Goal: Task Accomplishment & Management: Complete application form

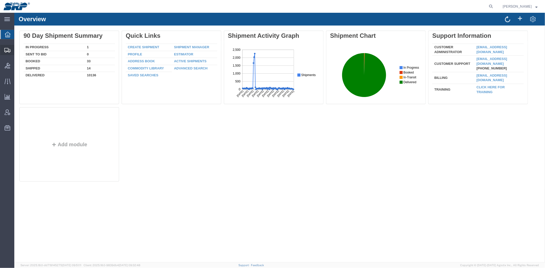
click at [0, 0] on span "Create Shipment" at bounding box center [0, 0] width 0 height 0
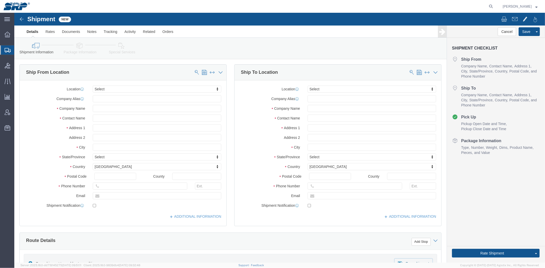
select select
type input "cross"
select select "54812"
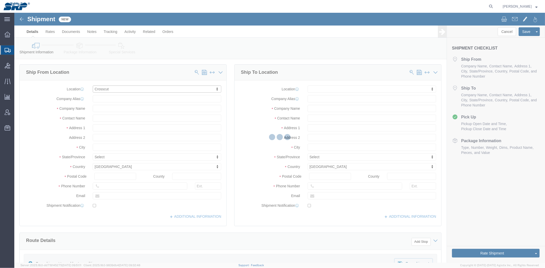
type input "998 W Washington St"
type input "85281"
type input "XCT"
type input "Salt River Project"
type input "Tempe"
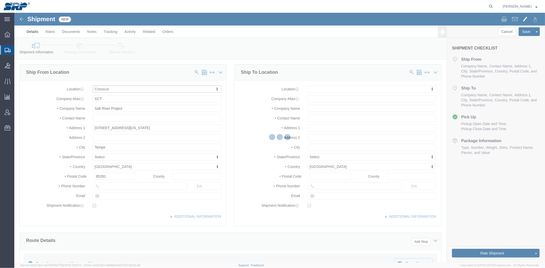
select select "AZ"
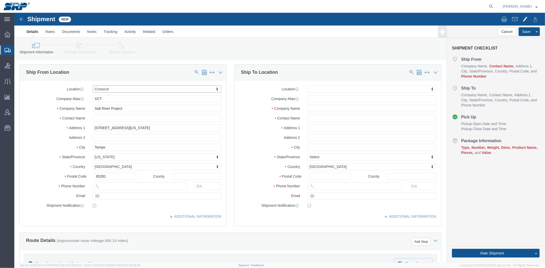
drag, startPoint x: 83, startPoint y: 89, endPoint x: -31, endPoint y: 93, distance: 114.0
click html "Shipment New Details Rates Documents Notes Tracking Activity Related Orders Can…"
click input "text"
paste input "Terrance Catron"
type input "Terrance Catron"
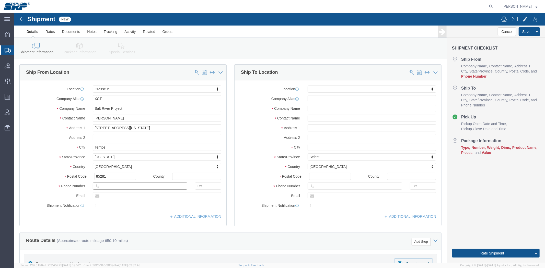
click input "text"
type input "602-236-3724"
drag, startPoint x: 88, startPoint y: 88, endPoint x: -75, endPoint y: 90, distance: 163.4
click html "Shipment New Details Rates Documents Notes Tracking Activity Related Orders Can…"
click input "text"
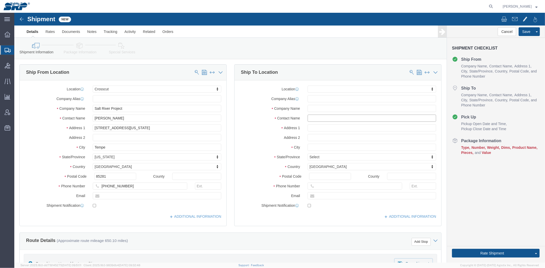
click input "text"
paste input "Cameron Davis"
type input "Cameron Davis"
click input "text"
paste input "3041 Sunrise Blvd"
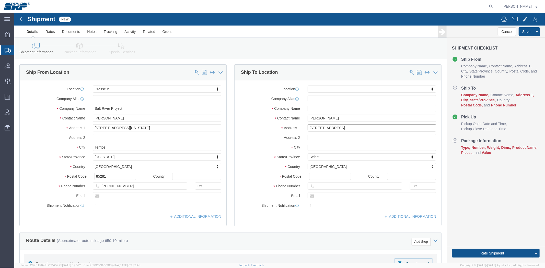
type input "3041 Sunrise Blvd"
select select
click input "text"
paste input "Rancho Cordova"
type input "Rancho Cordova"
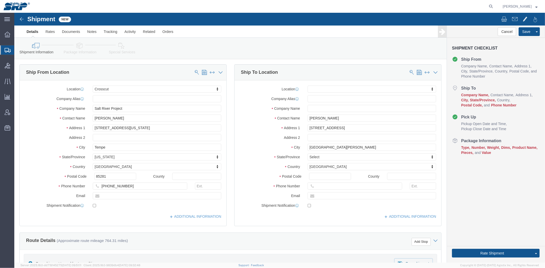
select select
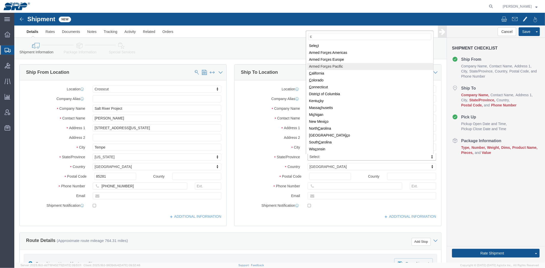
type input "c"
select select
select select "CA"
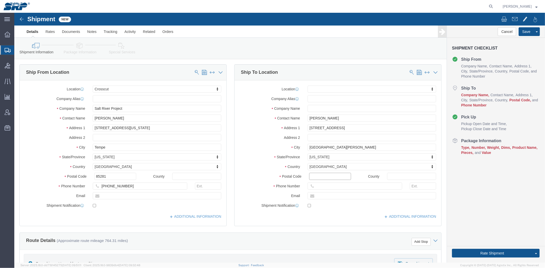
click input "Postal Code"
paste input "95742"
type input "95742"
select select
click input "text"
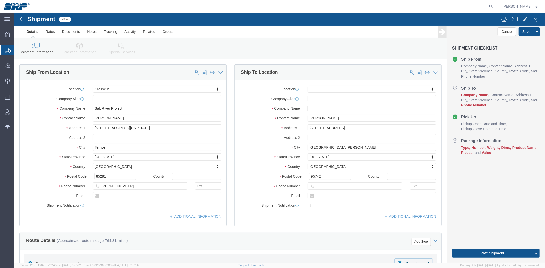
paste input "Tri Tool Inc"
type input "Tri Tool Inc"
click input "text"
paste input "(916) 288-6100"
drag, startPoint x: 284, startPoint y: 177, endPoint x: 228, endPoint y: 175, distance: 55.7
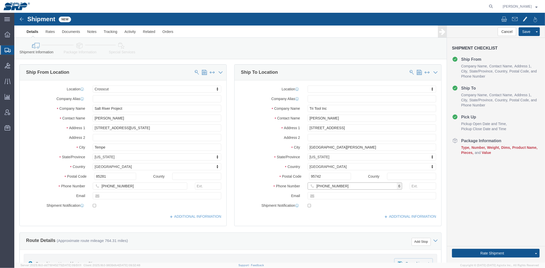
click div "Phone Number (916) 288-6100 6"
click label "State/Province"
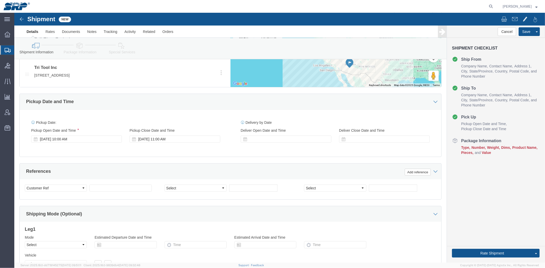
scroll to position [298, 0]
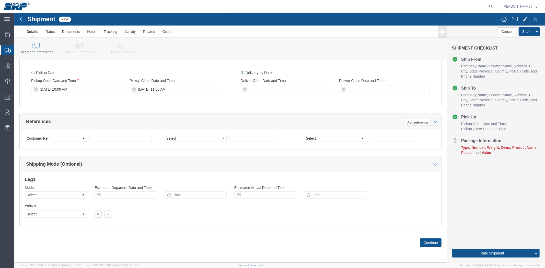
drag, startPoint x: 218, startPoint y: 118, endPoint x: 223, endPoint y: 154, distance: 36.4
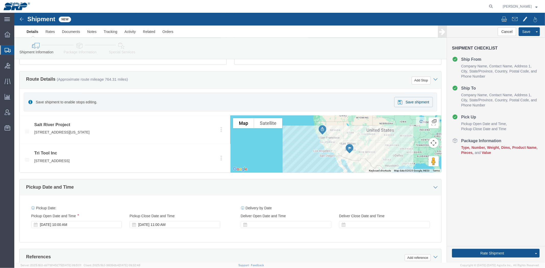
scroll to position [0, 0]
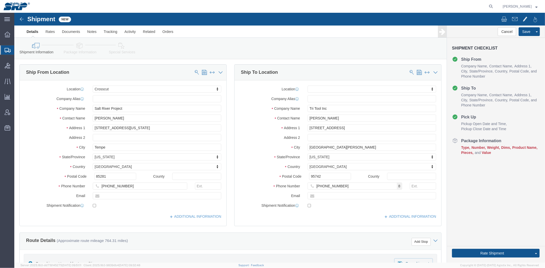
drag, startPoint x: 162, startPoint y: 154, endPoint x: 176, endPoint y: 76, distance: 79.6
drag, startPoint x: 330, startPoint y: 171, endPoint x: 184, endPoint y: 180, distance: 146.6
click div "Ship From Location Location Crosscut My Profile Location 16th Street Facility 2…"
paste input "26-4255"
type input "916-226-4255"
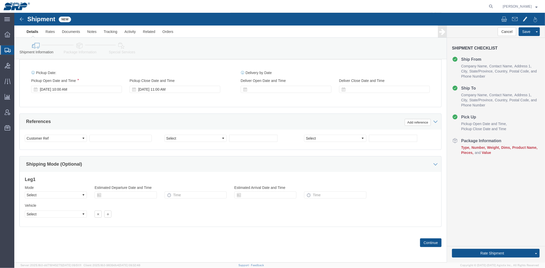
drag, startPoint x: 224, startPoint y: 162, endPoint x: 218, endPoint y: 223, distance: 61.4
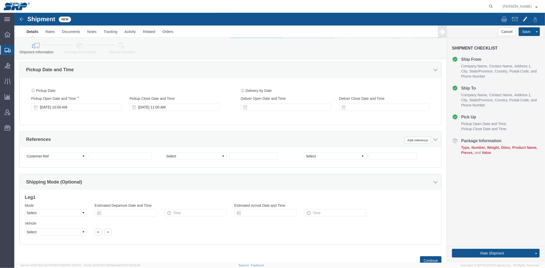
scroll to position [270, 0]
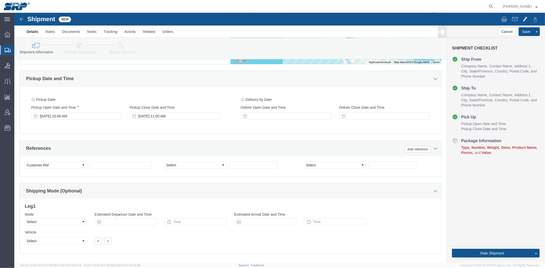
click div "Shipment Information Package Information Special Services Loading Routing"
click icon
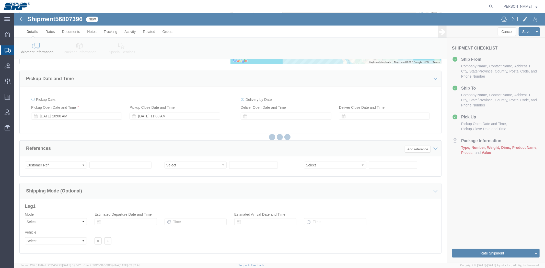
select select "54812"
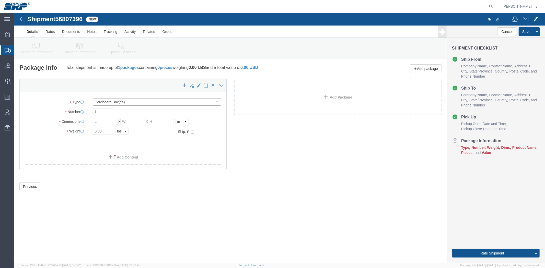
click select "Select Bale(s) Basket(s) Bolt(s) Bottle(s) Buckets Bulk Bundle(s) Can(s) Cardbo…"
select select "PSNS"
click select "Select Bale(s) Basket(s) Bolt(s) Bottle(s) Buckets Bulk Bundle(s) Can(s) Cardbo…"
click input "text"
click div "1 x Pallet(s) Standard (Not Stackable) Package Type Select Bale(s) Basket(s) Bo…"
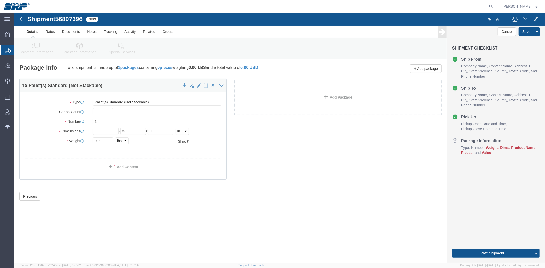
click div "1 x Pallet(s) Standard (Not Stackable) Package Type Select Bale(s) Basket(s) Bo…"
click input "text"
type input "1"
click input "text"
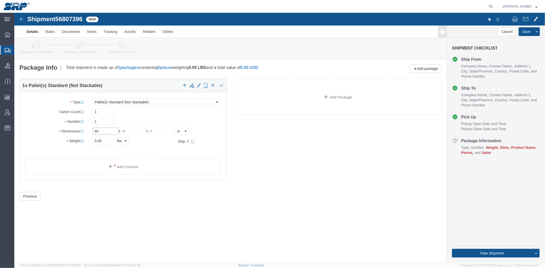
type input "60"
type input "36"
type input "48"
drag, startPoint x: 89, startPoint y: 127, endPoint x: 17, endPoint y: 135, distance: 72.4
click div "Package Type Select Bale(s) Basket(s) Bolt(s) Bottle(s) Buckets Bulk Bundle(s) …"
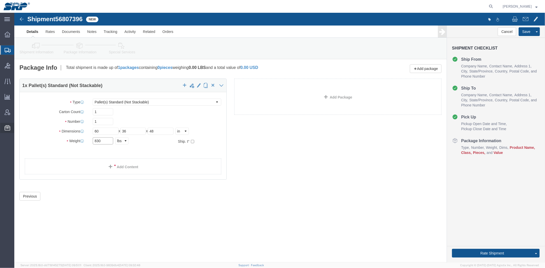
type input "830"
click link "Add Content"
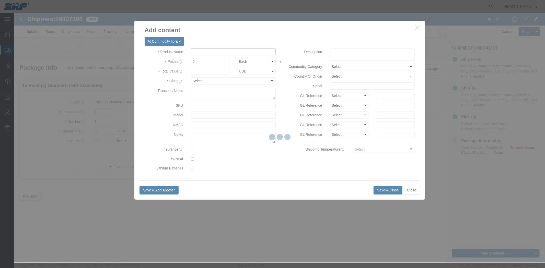
click input "text"
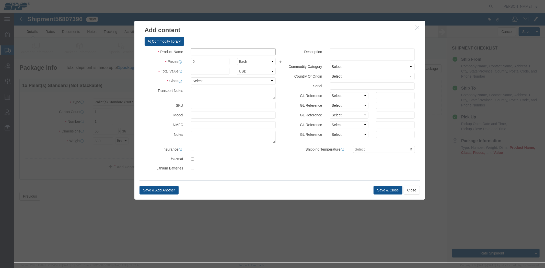
paste input "Hydraulic Power Units"
type input "Hydraulic Power Unit"
click input "text"
type input "5000"
drag, startPoint x: 186, startPoint y: 49, endPoint x: 145, endPoint y: 54, distance: 42.1
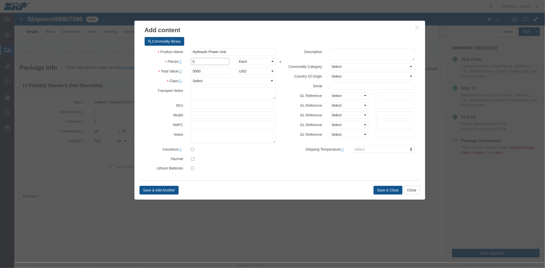
click div "Commodity library Product Name Hydraulic Power Unit Pieces 0 Select Bag Barrels…"
type input "1"
click select "Select 50 55 60 65 70 85 92.5 100 125 175 250 300 400"
select select "70"
click select "Select 50 55 60 65 70 85 92.5 100 125 175 250 300 400"
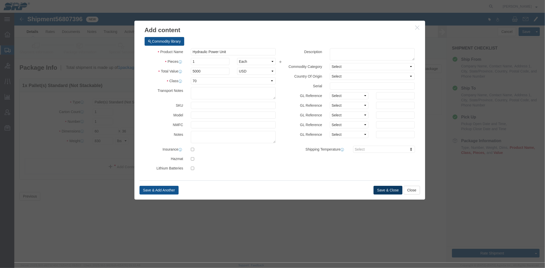
click button "Save & Close"
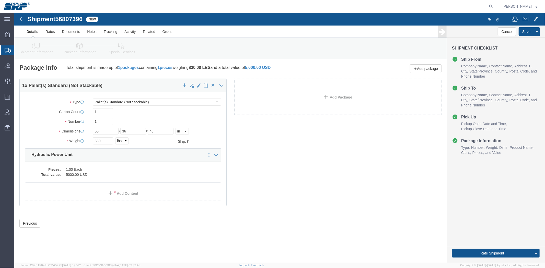
click icon
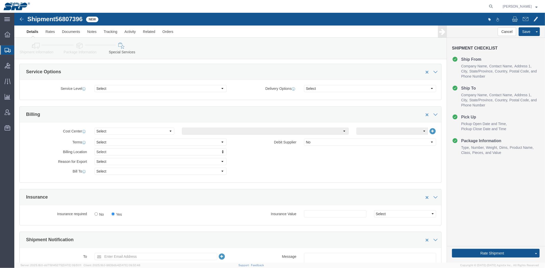
drag, startPoint x: 130, startPoint y: 54, endPoint x: 137, endPoint y: 79, distance: 26.6
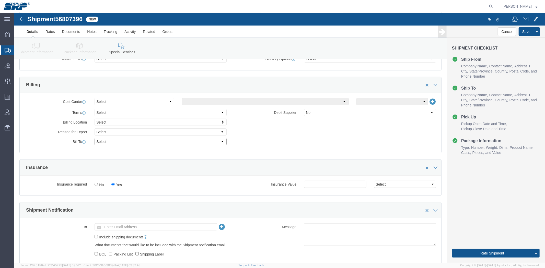
drag, startPoint x: 108, startPoint y: 129, endPoint x: 107, endPoint y: 134, distance: 4.1
click select "Select Recipient Account Sender/Shipper Third Party Account"
select select "THRD"
click select "Select Recipient Account Sender/Shipper Third Party Account"
select select
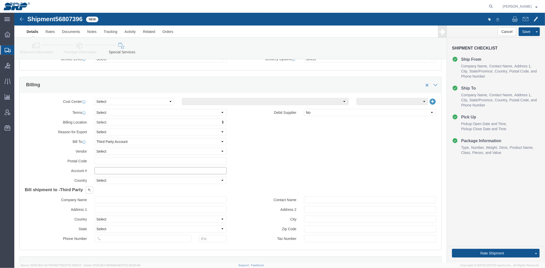
click input "text"
type input "84296522"
click span
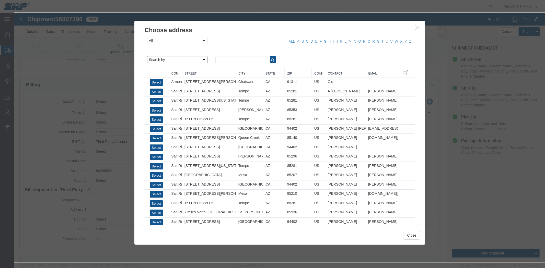
drag, startPoint x: 161, startPoint y: 46, endPoint x: 161, endPoint y: 50, distance: 3.1
click select "Search by Address Book Name City Company Name Contact Name Country CustomerAlia…"
select select "city"
click select "Search by Address Book Name City Company Name Contact Name Country CustomerAlia…"
click input "text"
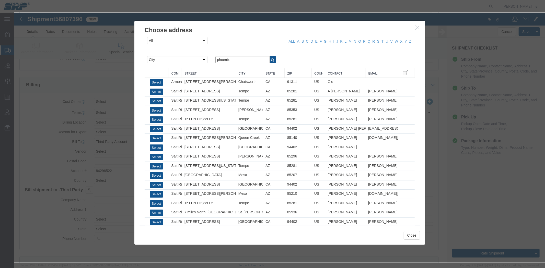
type input "phoenix"
click div "phoenix"
click icon "button"
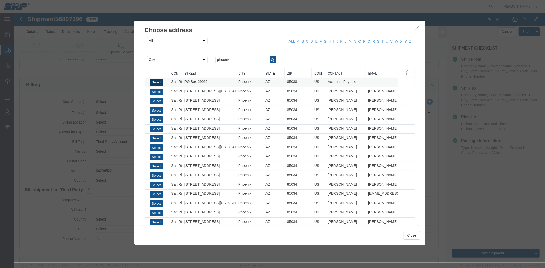
click button "Select"
type input "Salt River Project"
type input "PO Box 29066"
select select "US"
type input "6022368759"
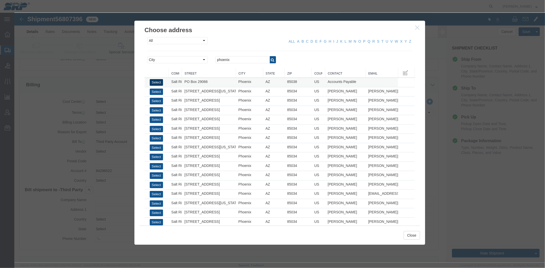
type input "Accounts Payable"
type input "Phoenix"
type input "85038"
select select "AZ"
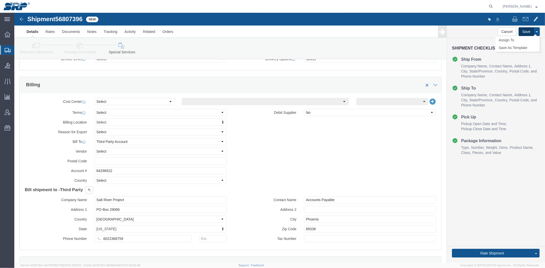
click button "Save"
click link "Shipment Information"
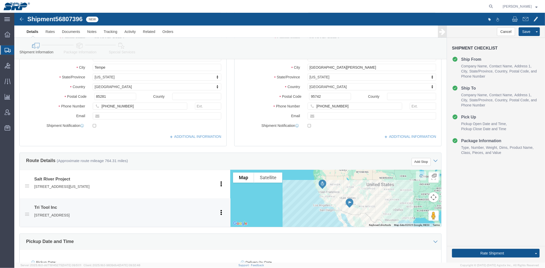
drag, startPoint x: 80, startPoint y: 121, endPoint x: 63, endPoint y: 83, distance: 41.2
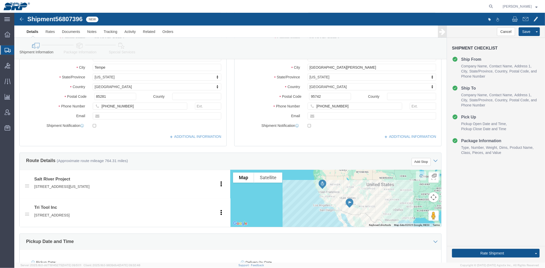
scroll to position [69, 0]
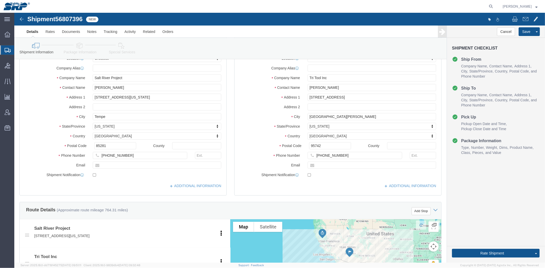
drag, startPoint x: 52, startPoint y: 86, endPoint x: 47, endPoint y: 68, distance: 18.4
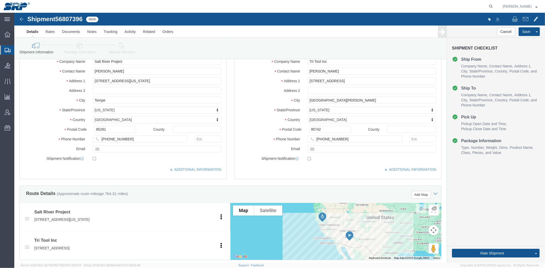
scroll to position [57, 0]
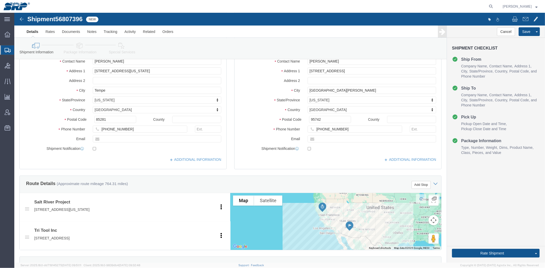
click div "Location Crosscut My Profile Location 16th Street Facility 27th St Facility Agu…"
click input "text"
type input "Building 44"
click label "State/Province"
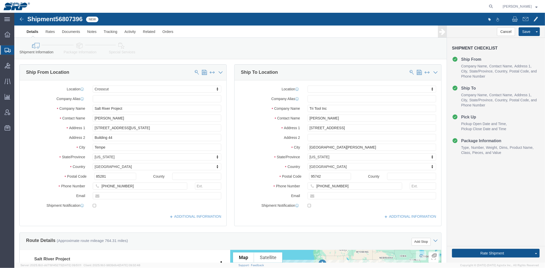
drag, startPoint x: 56, startPoint y: 86, endPoint x: 41, endPoint y: 44, distance: 44.9
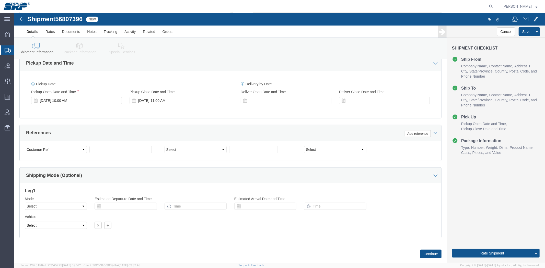
scroll to position [271, 0]
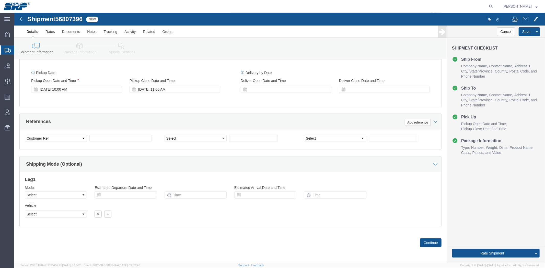
drag, startPoint x: 216, startPoint y: 111, endPoint x: 221, endPoint y: 186, distance: 75.2
click div "Sep 12 2025 10:00 AM"
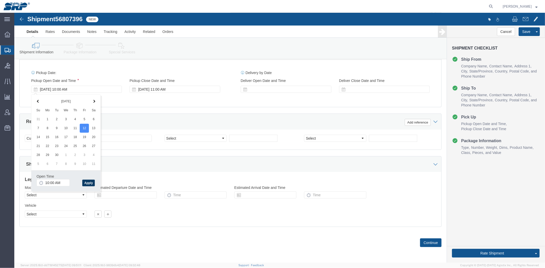
click button "Apply"
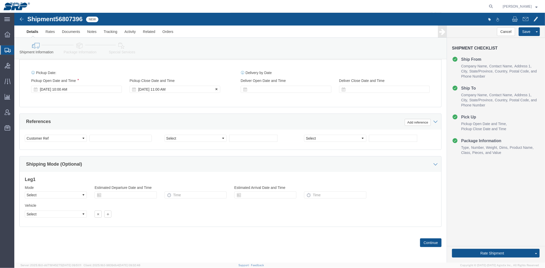
click div "Sep 12 2025 11:00 AM"
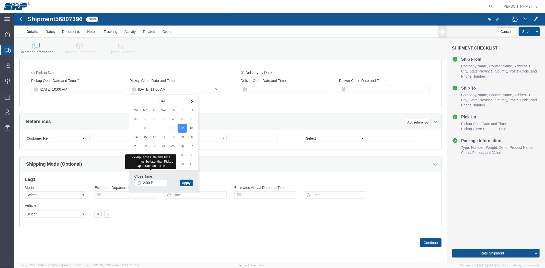
type input "2:00 PM"
click button "Apply"
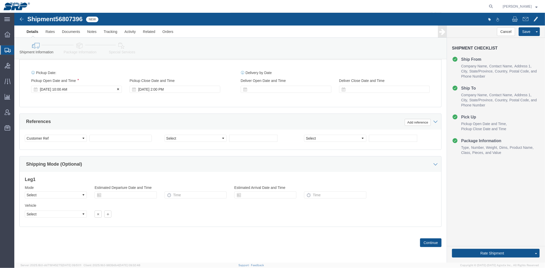
click div "Sep 12 2025 10:00 AM"
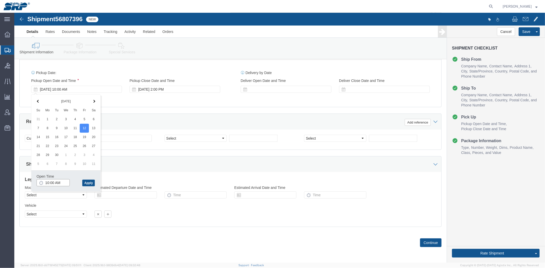
click input "10:00 AM"
type input "10:30 AM"
click button "Apply"
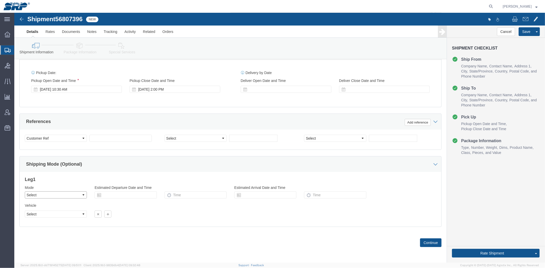
click select "Select Air Less than Truckload Multi-Leg Ocean Freight Rail Small Parcel Truckl…"
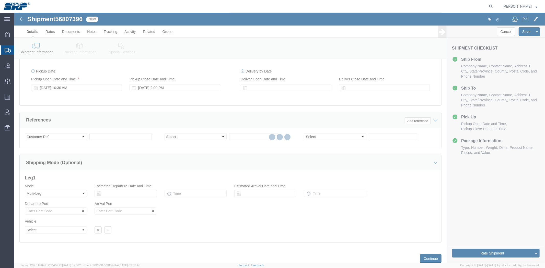
drag, startPoint x: 46, startPoint y: 209, endPoint x: 44, endPoint y: 198, distance: 11.1
click div
click at [54, 193] on div at bounding box center [279, 138] width 530 height 250
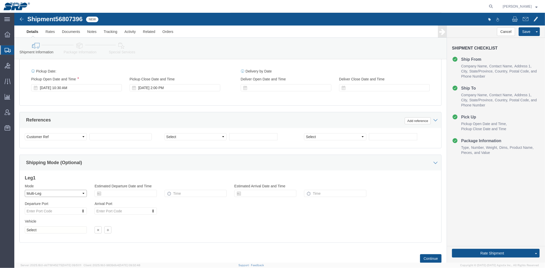
drag, startPoint x: 42, startPoint y: 195, endPoint x: 28, endPoint y: 182, distance: 19.2
click select "Select Air Less than Truckload Multi-Leg Ocean Freight Rail Small Parcel Truckl…"
select select "LTL"
click select "Select Air Less than Truckload Multi-Leg Ocean Freight Rail Small Parcel Truckl…"
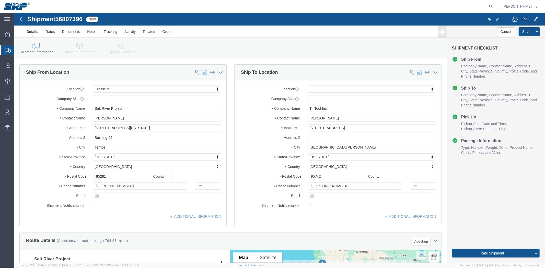
drag, startPoint x: 81, startPoint y: 160, endPoint x: 46, endPoint y: 32, distance: 132.4
click link "Package Information"
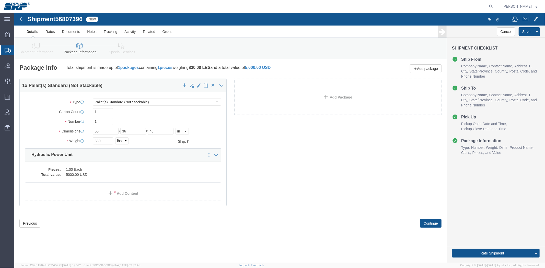
click link "Shipment Information"
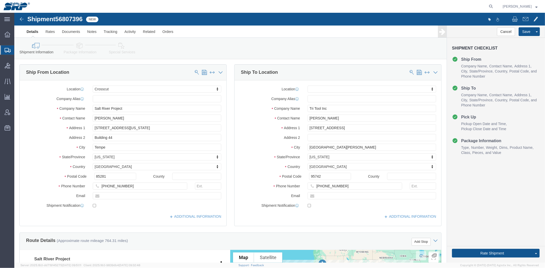
click link "Package Information"
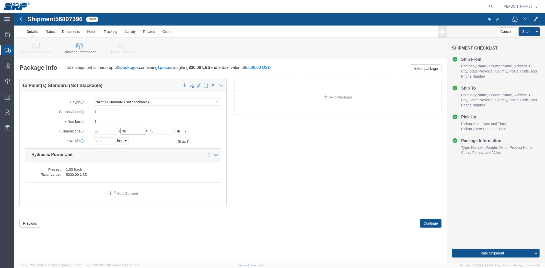
drag, startPoint x: 123, startPoint y: 118, endPoint x: 15, endPoint y: 113, distance: 107.4
click div "Package Type Select Bale(s) Basket(s) Bolt(s) Bottle(s) Buckets Bulk Bundle(s) …"
type input "48"
type input "36"
click icon
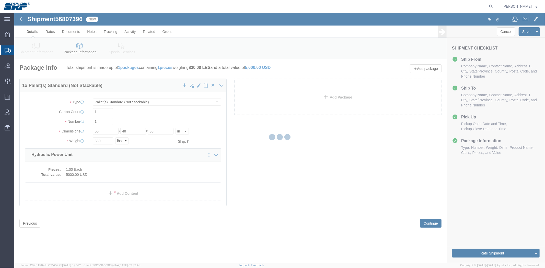
select select
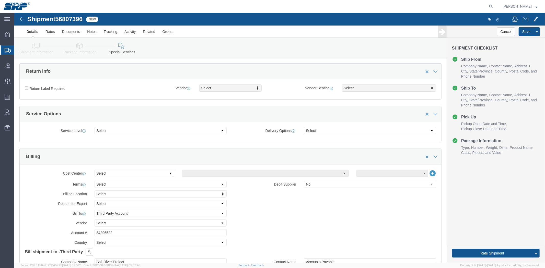
drag, startPoint x: 118, startPoint y: 60, endPoint x: 111, endPoint y: 85, distance: 26.3
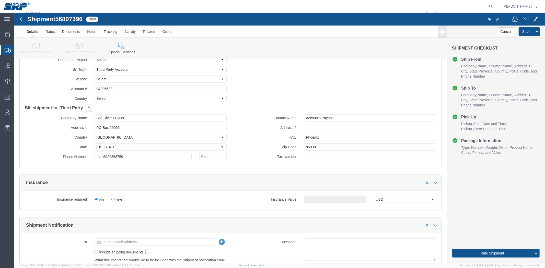
drag, startPoint x: 252, startPoint y: 165, endPoint x: 241, endPoint y: 181, distance: 19.1
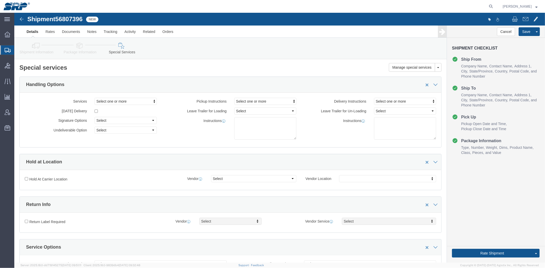
drag, startPoint x: 229, startPoint y: 149, endPoint x: 175, endPoint y: 46, distance: 115.5
click link "Shipment Information"
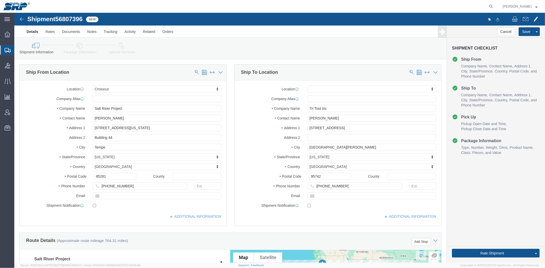
drag, startPoint x: 149, startPoint y: 102, endPoint x: 106, endPoint y: 10, distance: 102.0
click input "Building 44"
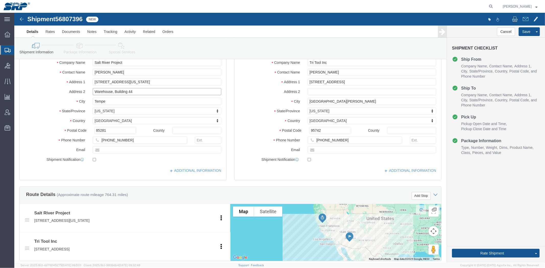
scroll to position [24, 0]
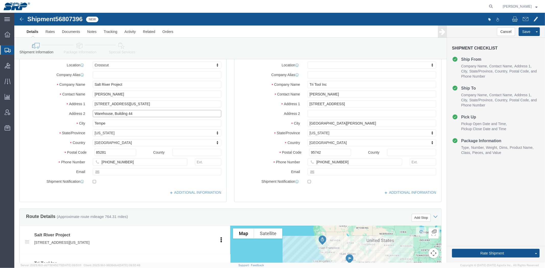
type input "Warehouse, Building 44"
click link "Package Information"
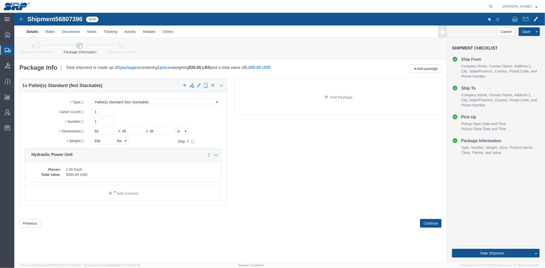
drag, startPoint x: 10, startPoint y: 165, endPoint x: -44, endPoint y: 101, distance: 82.8
click button "Rate Shipment"
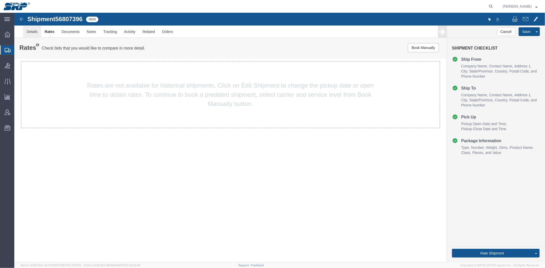
click at [29, 35] on link "Details" at bounding box center [32, 31] width 18 height 12
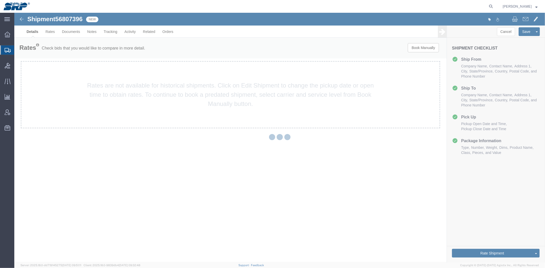
select select "54812"
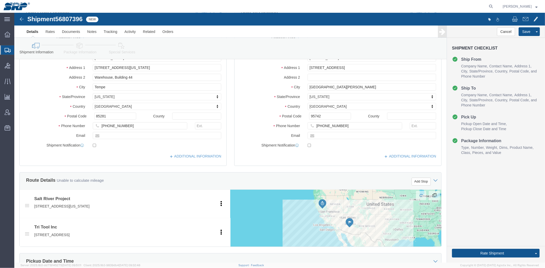
scroll to position [271, 0]
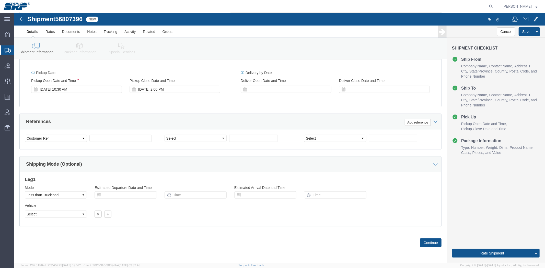
drag, startPoint x: 91, startPoint y: 42, endPoint x: 94, endPoint y: 123, distance: 81.8
click div "Sep 12 2025 2:00 PM"
type input "2:30 PM"
click button "Apply"
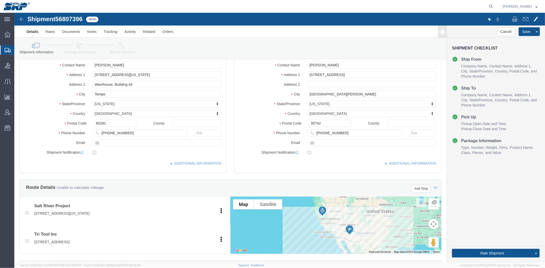
scroll to position [0, 0]
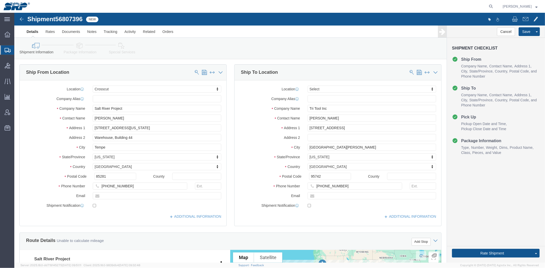
drag, startPoint x: 219, startPoint y: 169, endPoint x: 163, endPoint y: 32, distance: 147.8
click button "Rate Shipment"
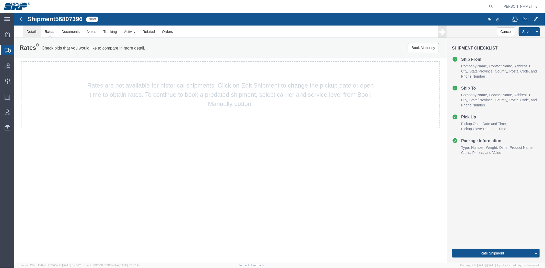
click at [27, 32] on link "Details" at bounding box center [32, 31] width 18 height 12
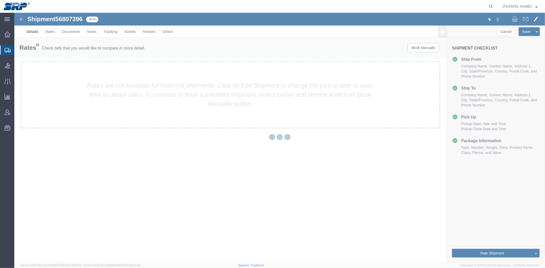
select select "54812"
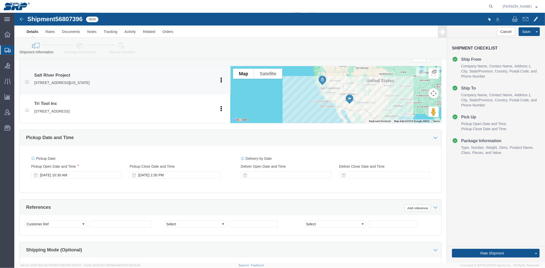
drag, startPoint x: 107, startPoint y: 56, endPoint x: 99, endPoint y: 114, distance: 58.8
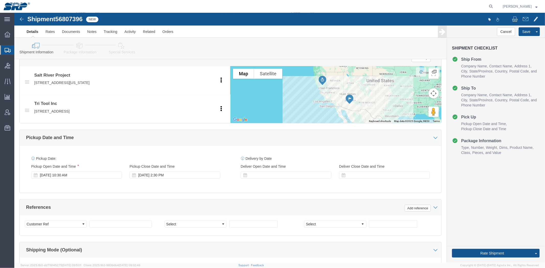
scroll to position [271, 0]
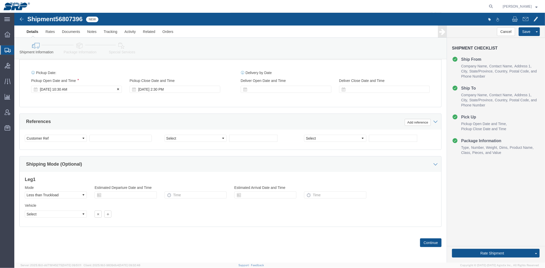
click div "Sep 12 2025 10:30 AM"
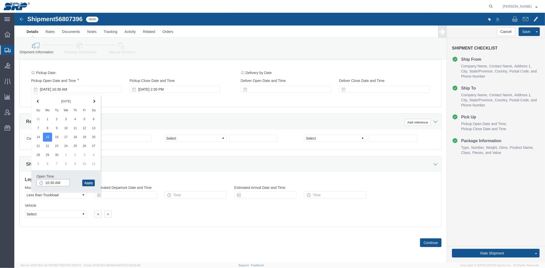
click input "10:30 AM"
type input "8:00 AM"
click button "Apply"
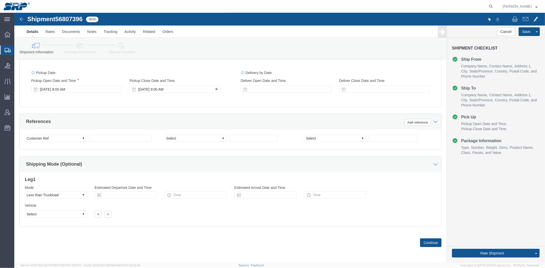
click div "Sep 15 2025 9:00 AM"
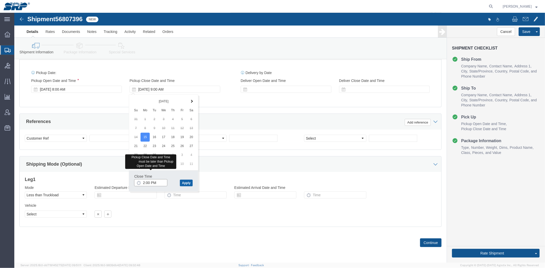
type input "2:00 PM"
click button "Apply"
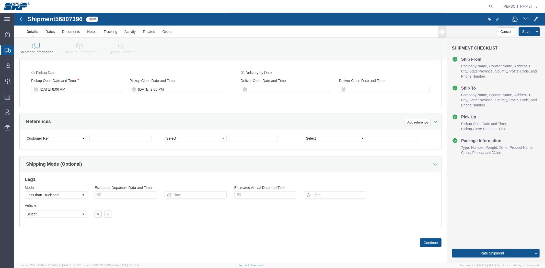
click div "Pickup Date: Pickup Start Date Pickup Start Time Pickup Open Date and Time Sep …"
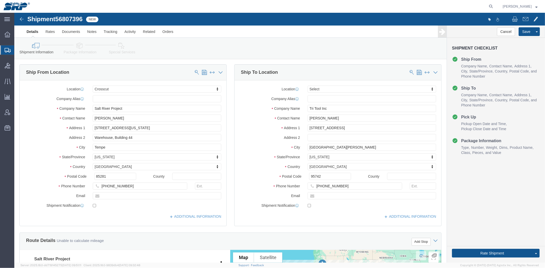
drag, startPoint x: 130, startPoint y: 110, endPoint x: 137, endPoint y: 37, distance: 73.7
click icon
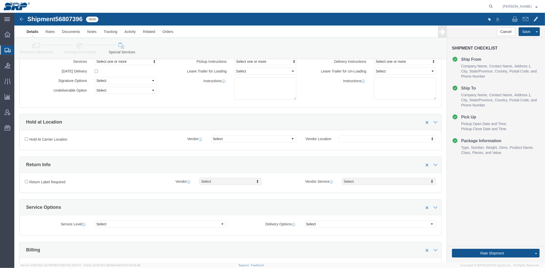
scroll to position [201, 0]
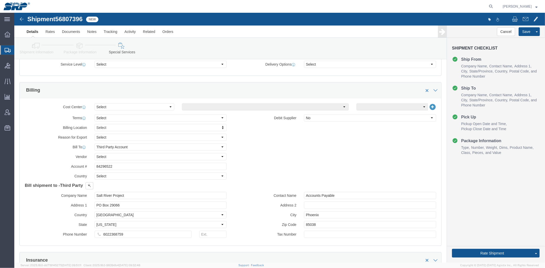
drag, startPoint x: 144, startPoint y: 73, endPoint x: 149, endPoint y: 113, distance: 39.9
click button "Rate Shipment"
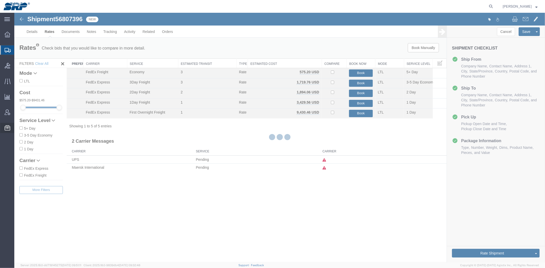
scroll to position [0, 0]
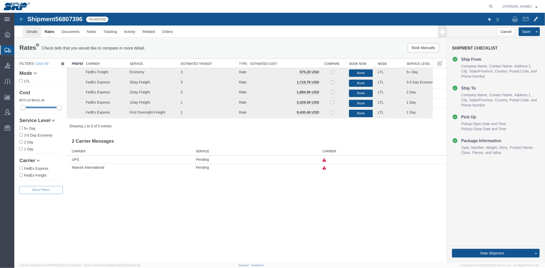
click at [31, 30] on link "Details" at bounding box center [32, 31] width 18 height 12
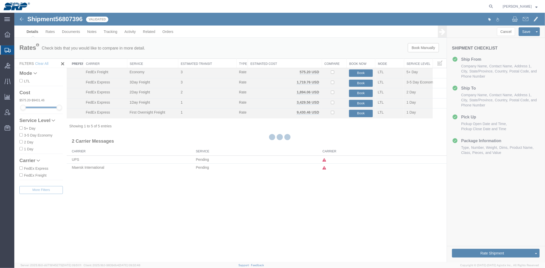
select select "54812"
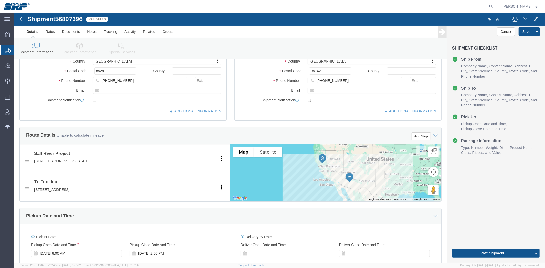
scroll to position [271, 0]
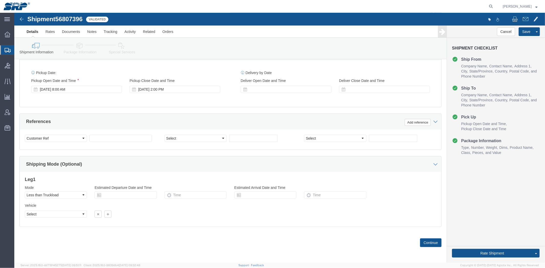
drag, startPoint x: 112, startPoint y: 60, endPoint x: 107, endPoint y: 154, distance: 94.4
click select "Select Air Less than Truckload Multi-Leg Ocean Freight Rail Small Parcel Truckl…"
select select
click select "Select Air Less than Truckload Multi-Leg Ocean Freight Rail Small Parcel Truckl…"
click div "Leg 1 Mode Select Air Less than Truckload Multi-Leg Ocean Freight Rail Small Pa…"
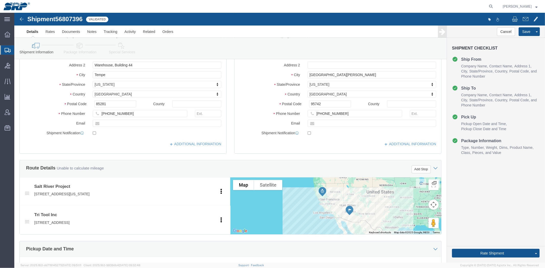
scroll to position [0, 0]
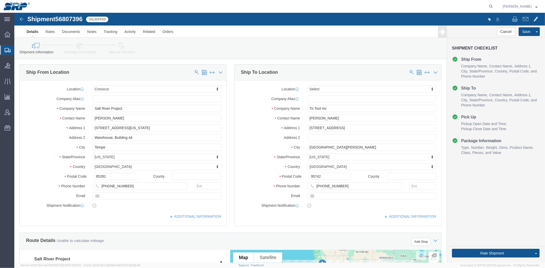
drag, startPoint x: 86, startPoint y: 159, endPoint x: 92, endPoint y: 37, distance: 122.0
click icon
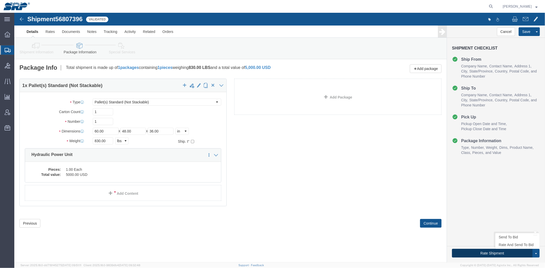
click button "Rate Shipment"
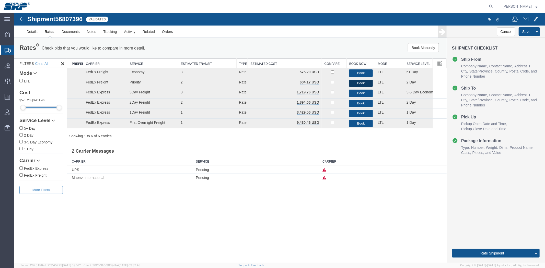
click at [364, 83] on button "Book" at bounding box center [360, 82] width 23 height 7
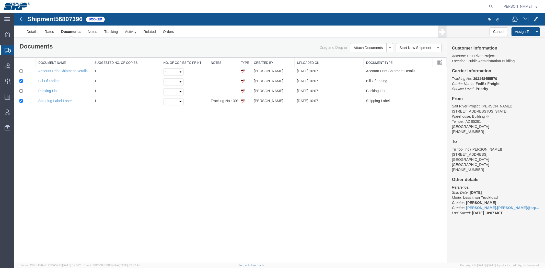
click at [485, 78] on b "393148455570" at bounding box center [485, 78] width 24 height 4
click at [484, 78] on b "393148455570" at bounding box center [485, 78] width 24 height 4
click at [485, 77] on b "393148455570" at bounding box center [485, 78] width 24 height 4
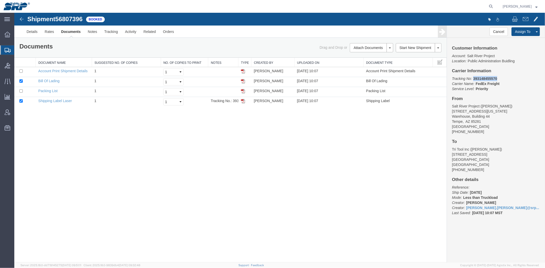
click at [485, 77] on b "393148455570" at bounding box center [485, 78] width 24 height 4
click at [14, 13] on link "Email Documents" at bounding box center [14, 13] width 0 height 0
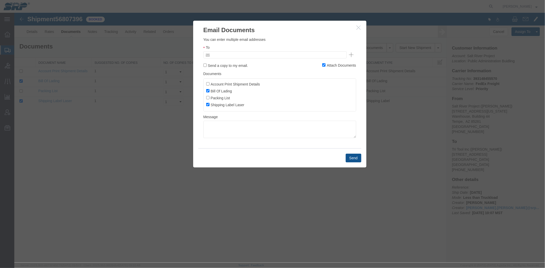
click at [240, 53] on input "text" at bounding box center [240, 54] width 60 height 7
type input "marissa ca"
drag, startPoint x: 244, startPoint y: 54, endPoint x: 72, endPoint y: 57, distance: 171.9
type input "marissa.ca"
drag, startPoint x: 221, startPoint y: 64, endPoint x: 249, endPoint y: 80, distance: 31.9
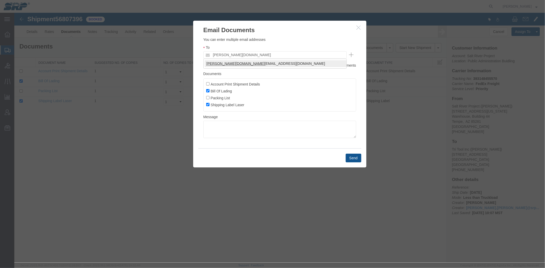
type input "marissa.camacho@srpnet.com"
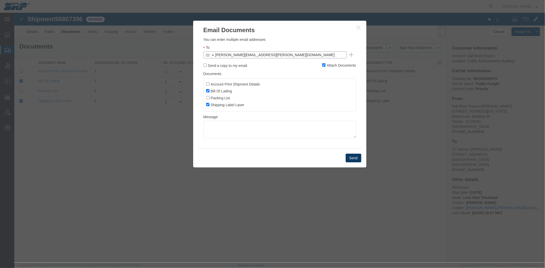
click at [349, 159] on button "Send" at bounding box center [353, 157] width 16 height 9
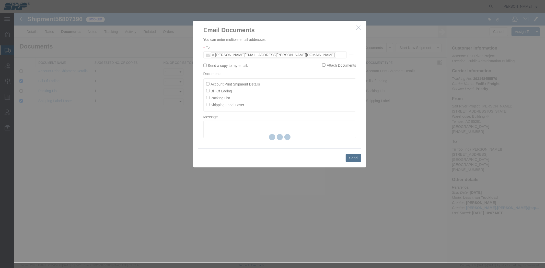
checkbox input "false"
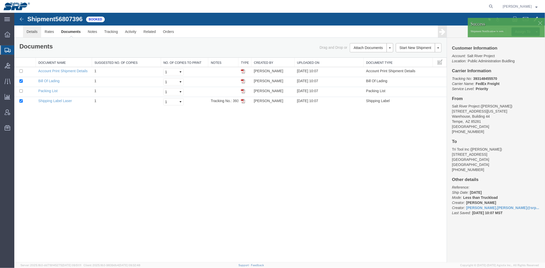
click at [37, 32] on link "Details" at bounding box center [32, 31] width 18 height 12
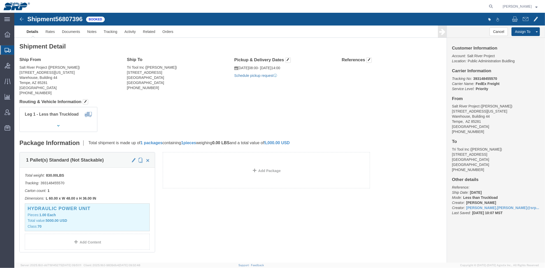
click link "Schedule pickup request"
click at [0, 0] on span "Shipment Manager" at bounding box center [0, 0] width 0 height 0
